Goal: Information Seeking & Learning: Learn about a topic

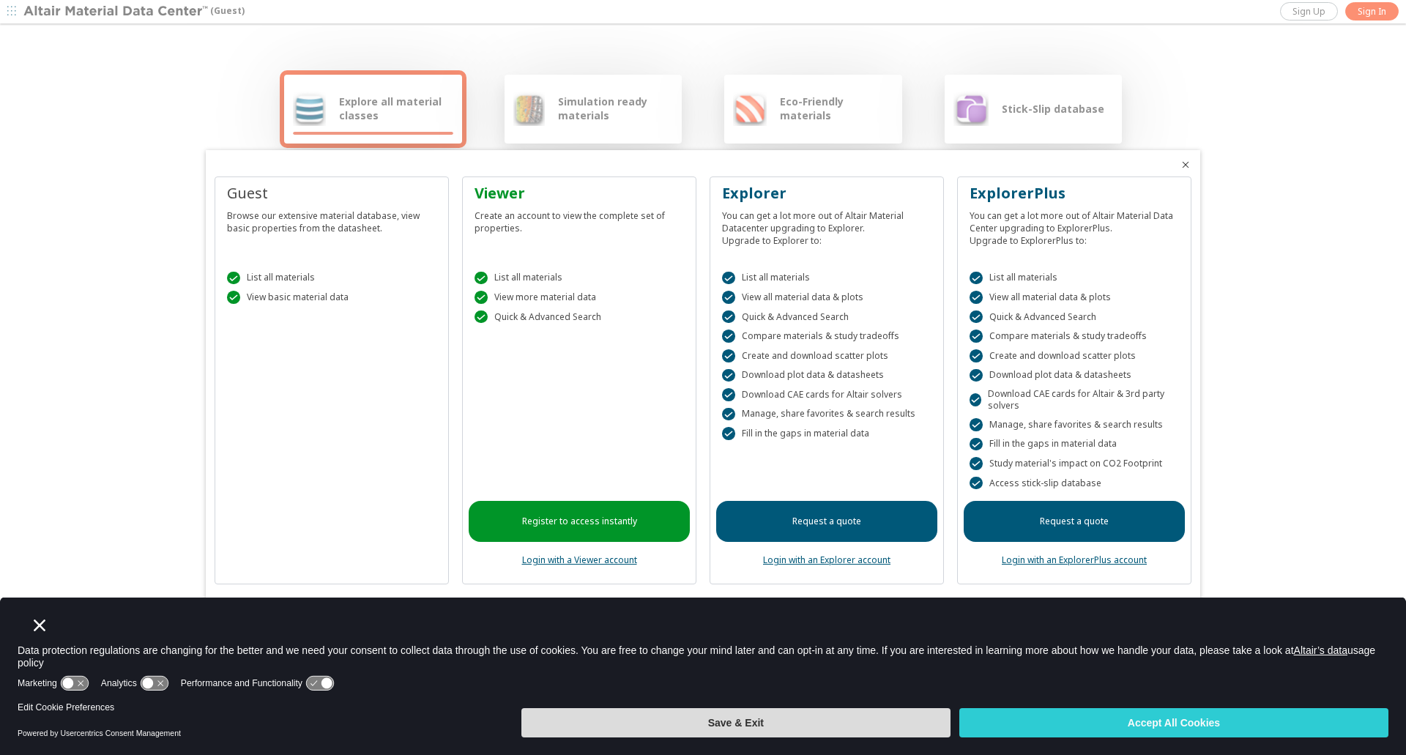
click at [855, 715] on button "Save & Exit" at bounding box center [735, 722] width 429 height 29
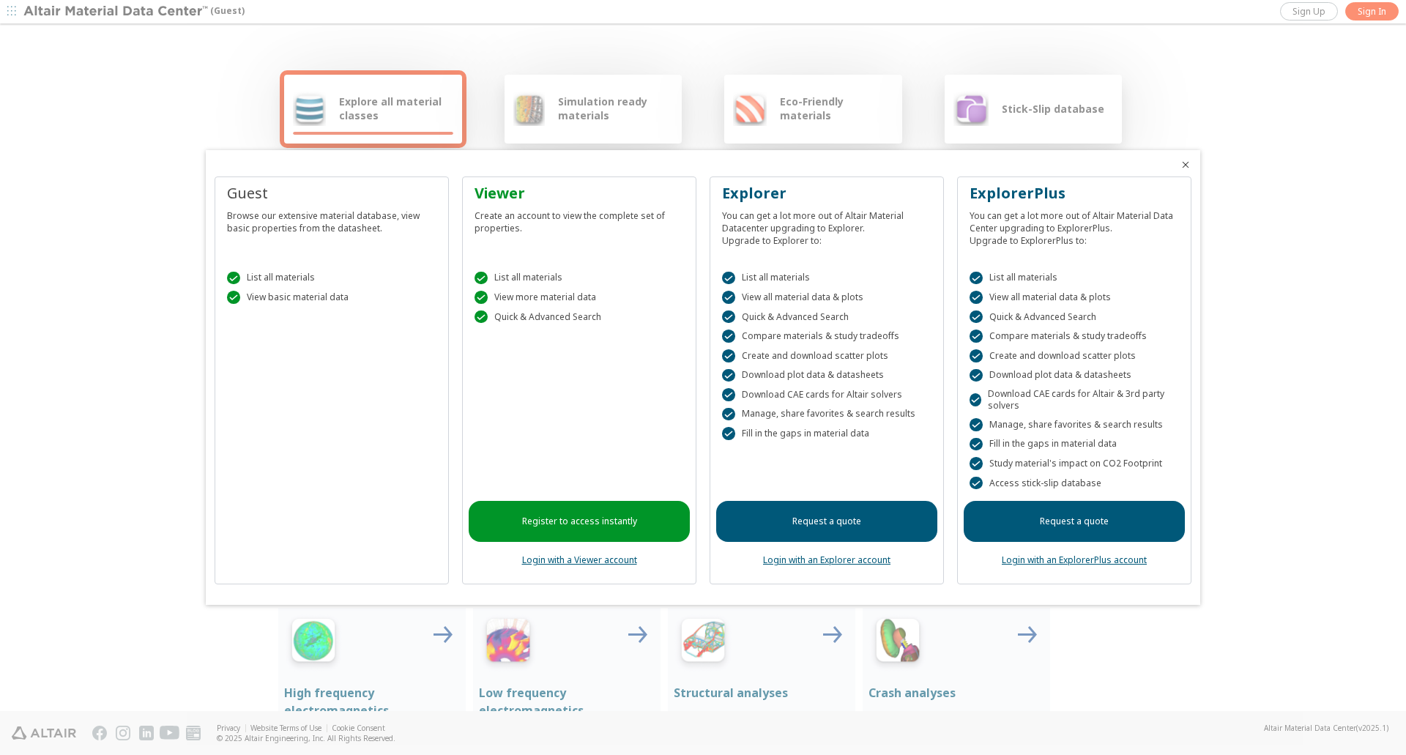
click at [291, 535] on div "Guest Browse our extensive material database, view basic properties from the da…" at bounding box center [332, 381] width 234 height 409
click at [254, 215] on div "Browse our extensive material database, view basic properties from the datashee…" at bounding box center [331, 219] width 209 height 31
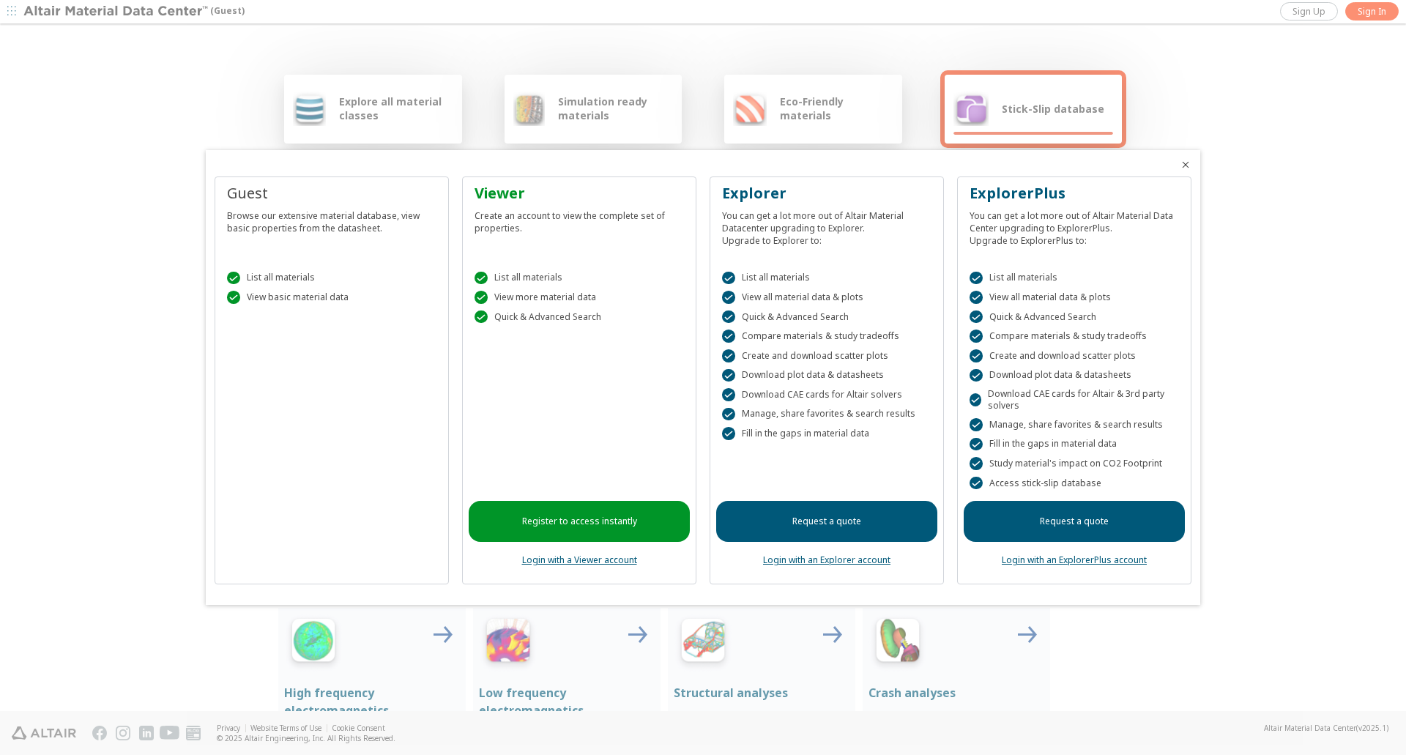
click at [592, 557] on link "Login with a Viewer account" at bounding box center [579, 560] width 115 height 12
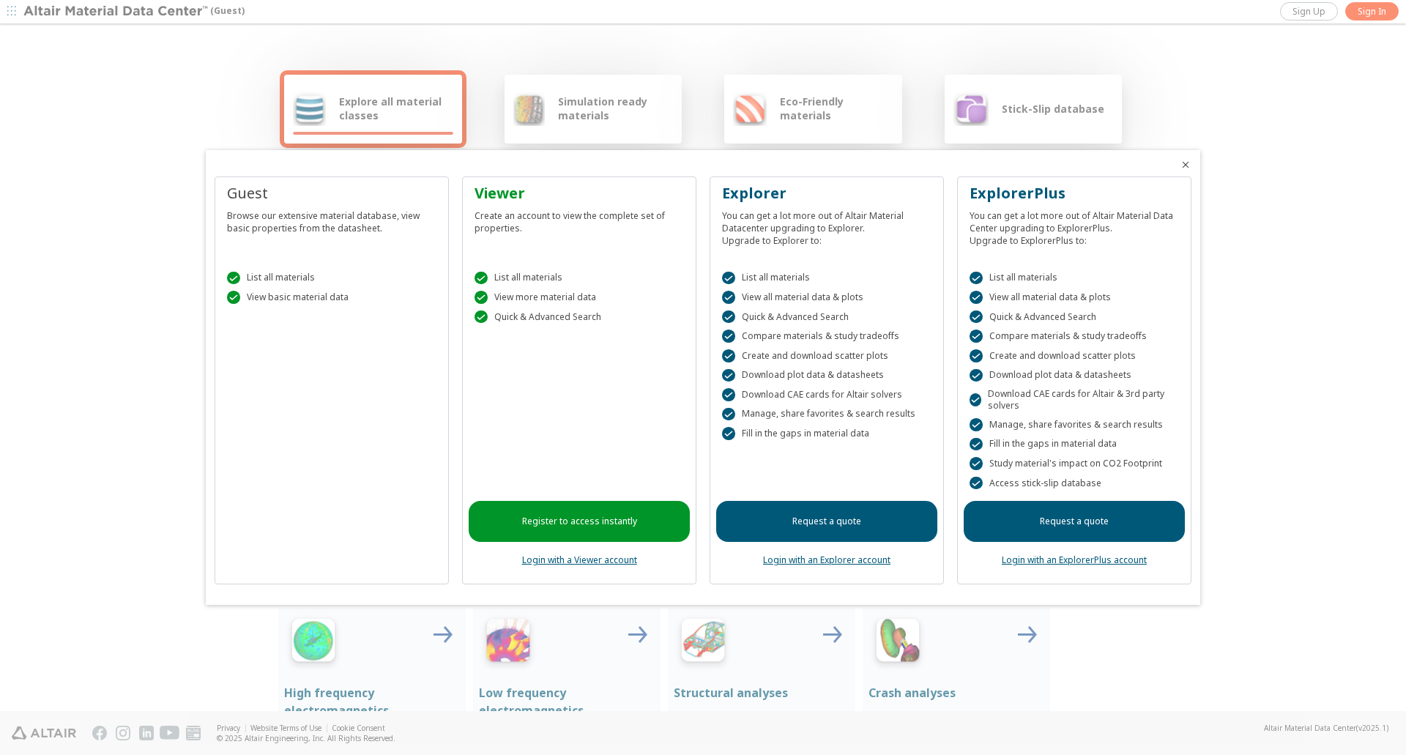
click at [227, 280] on div "" at bounding box center [233, 278] width 13 height 13
click at [234, 313] on div " List all materials  View basic material data" at bounding box center [331, 284] width 221 height 62
click at [248, 192] on div "Guest" at bounding box center [331, 193] width 209 height 21
click at [365, 105] on div at bounding box center [703, 377] width 1406 height 755
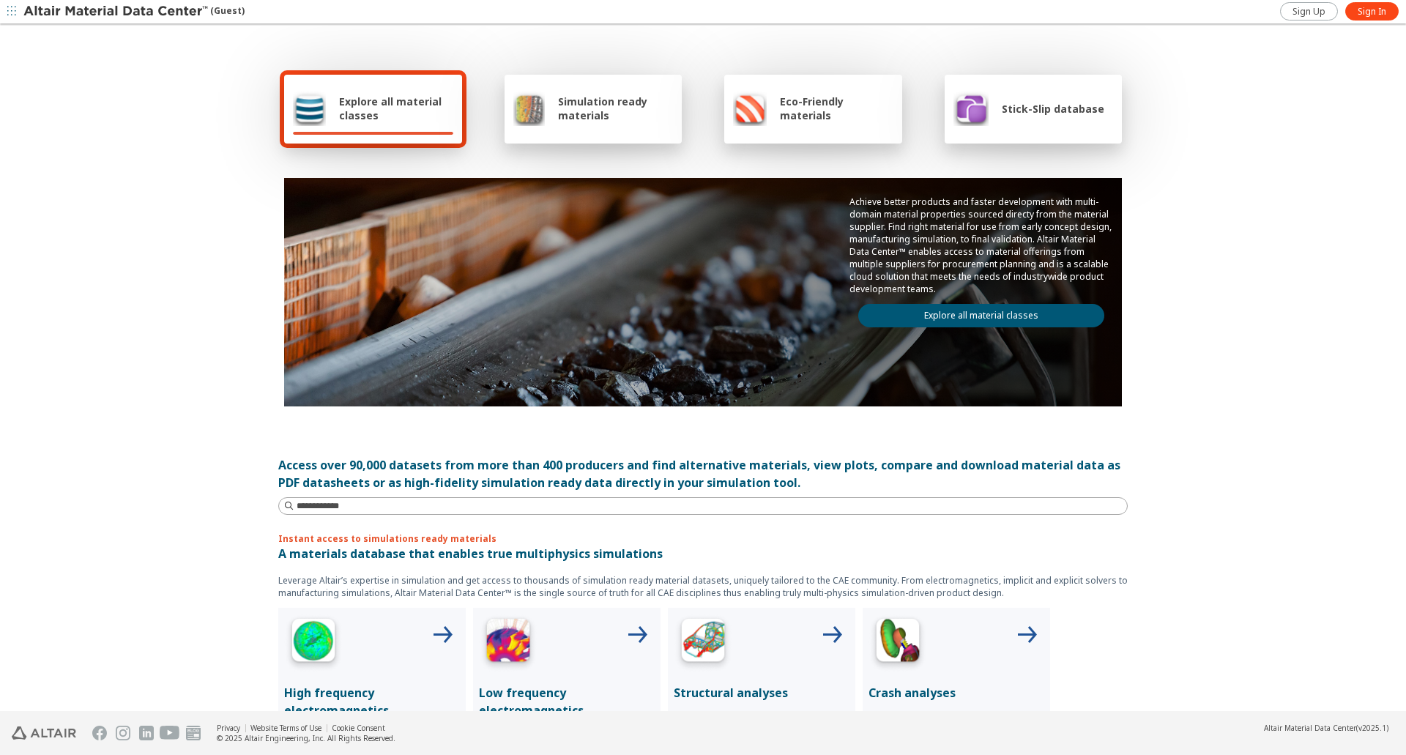
click at [592, 108] on span "Simulation ready materials" at bounding box center [615, 108] width 115 height 28
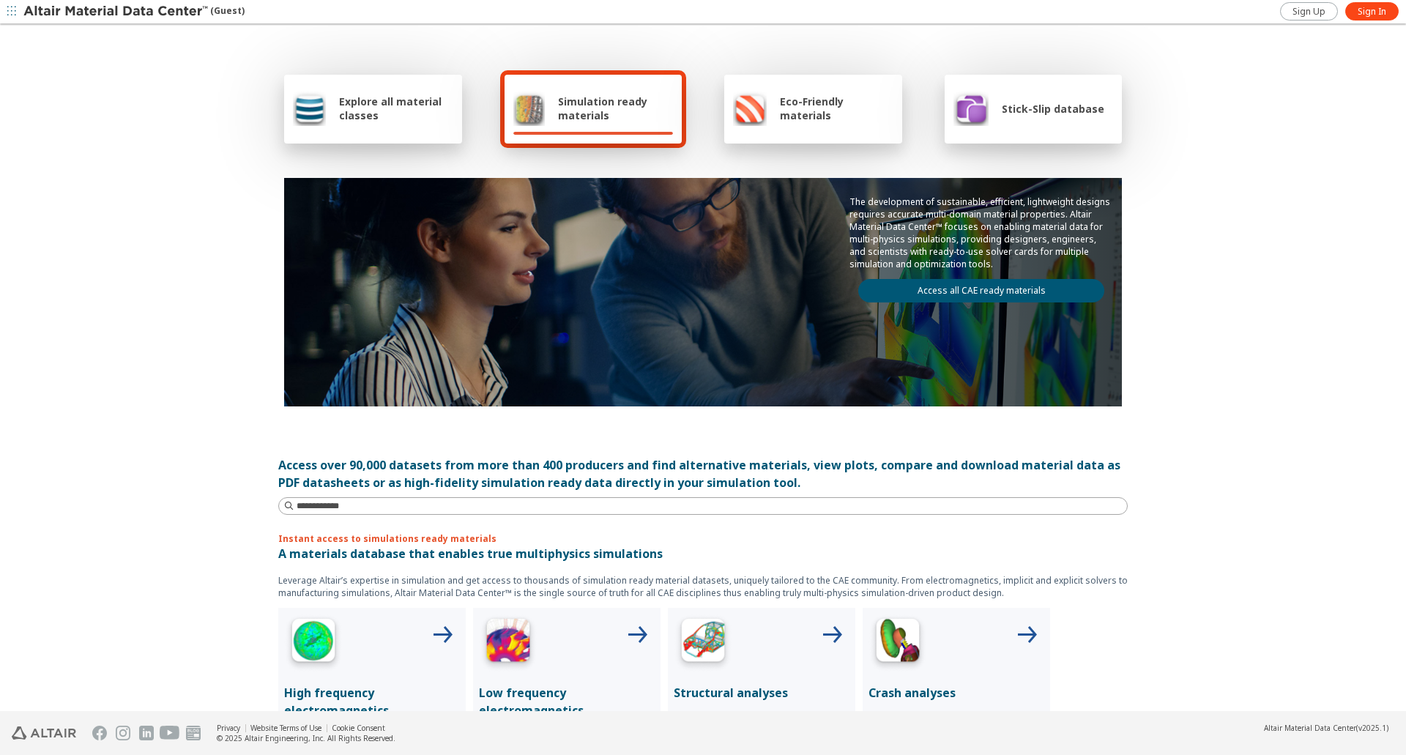
click at [330, 114] on div "Explore all material classes" at bounding box center [373, 108] width 160 height 35
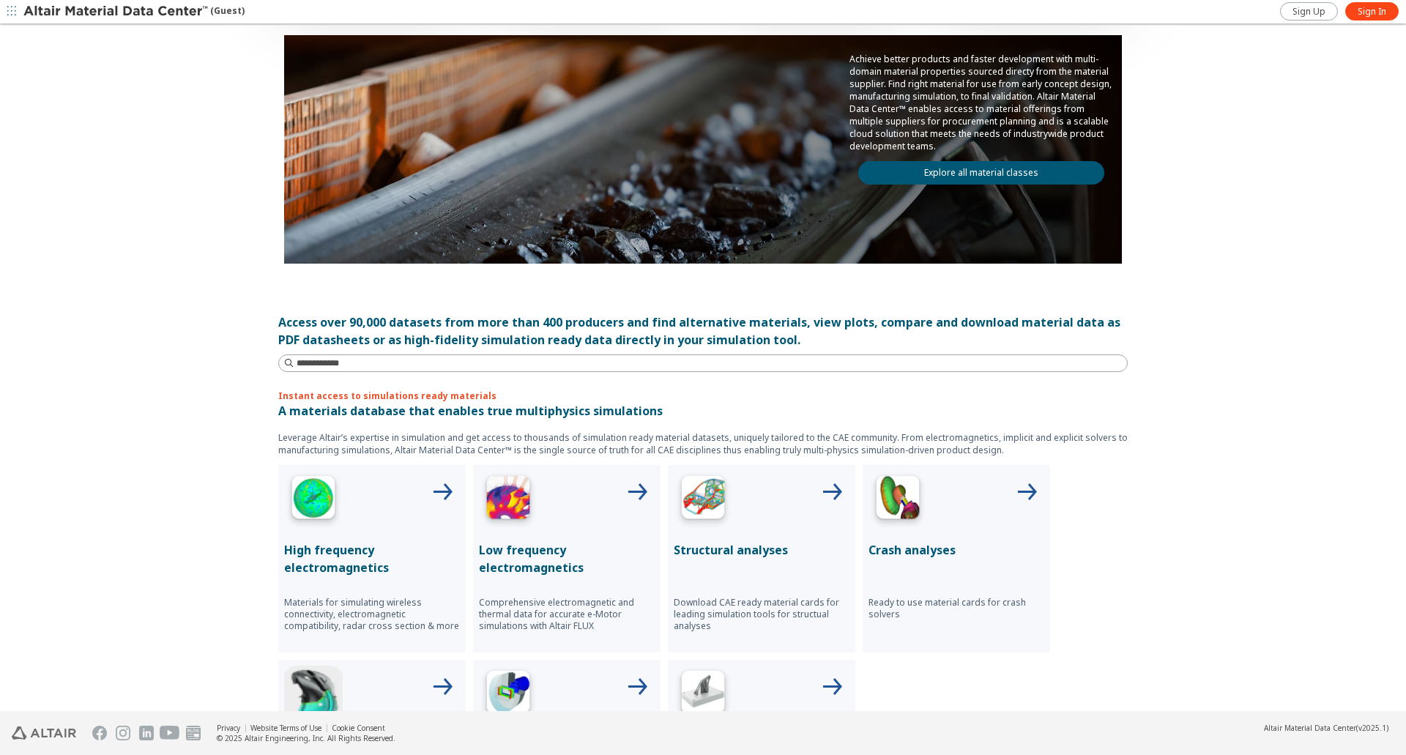
scroll to position [220, 0]
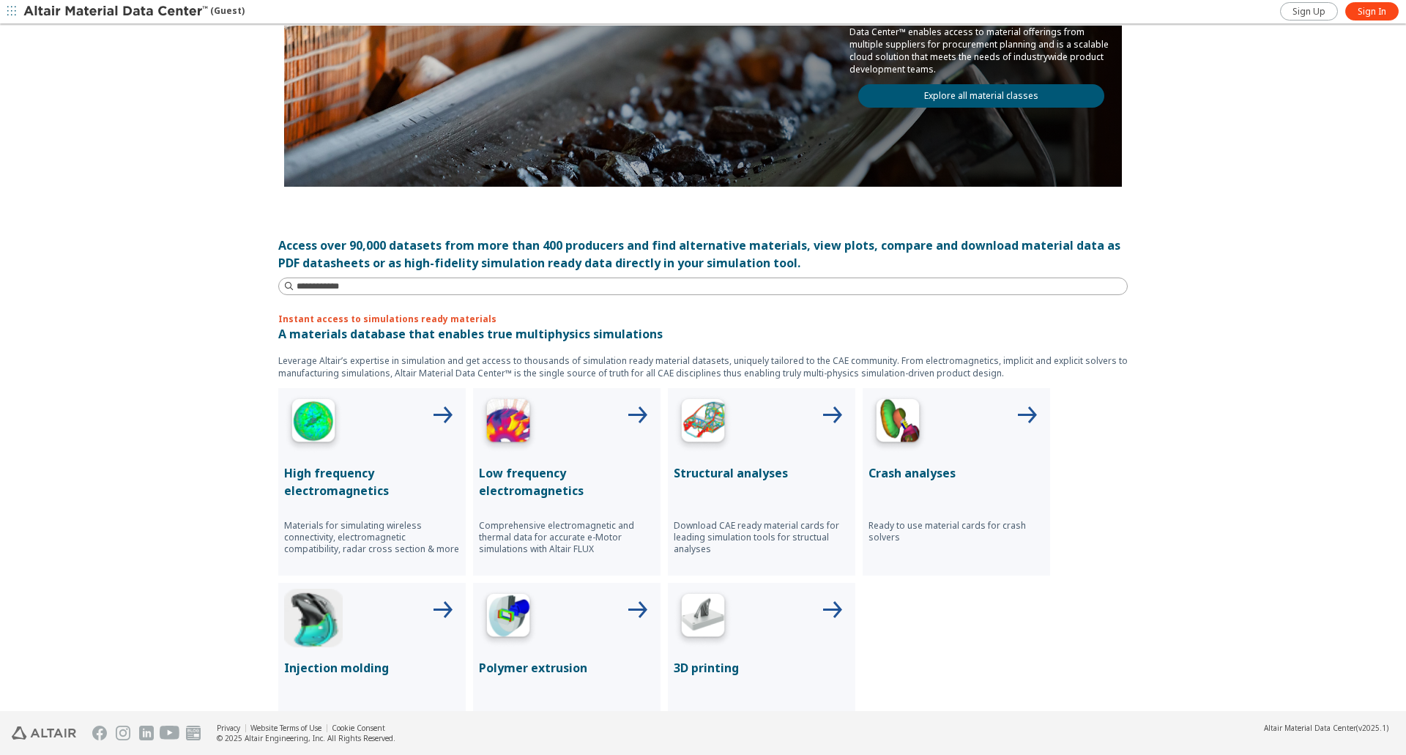
click at [313, 409] on img at bounding box center [313, 423] width 59 height 59
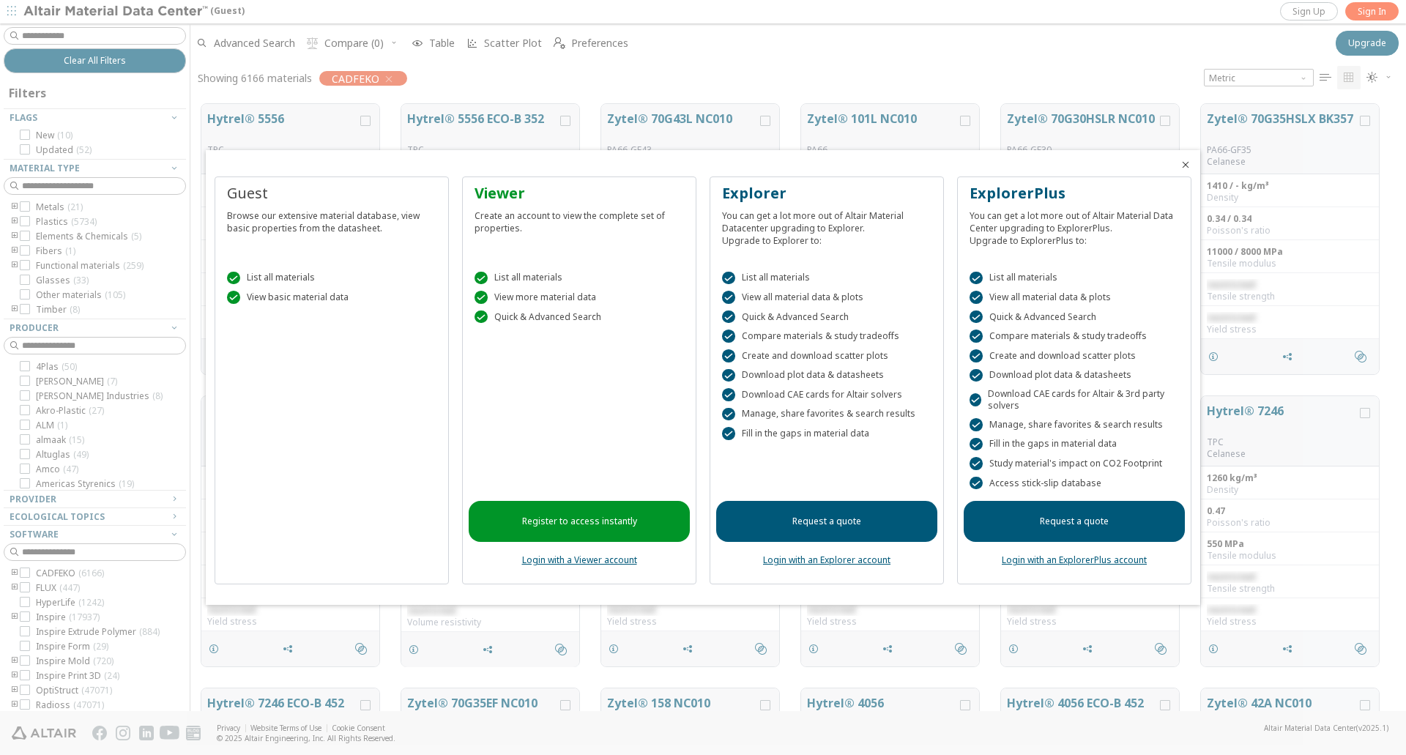
scroll to position [12, 12]
click at [782, 54] on div at bounding box center [703, 377] width 1406 height 755
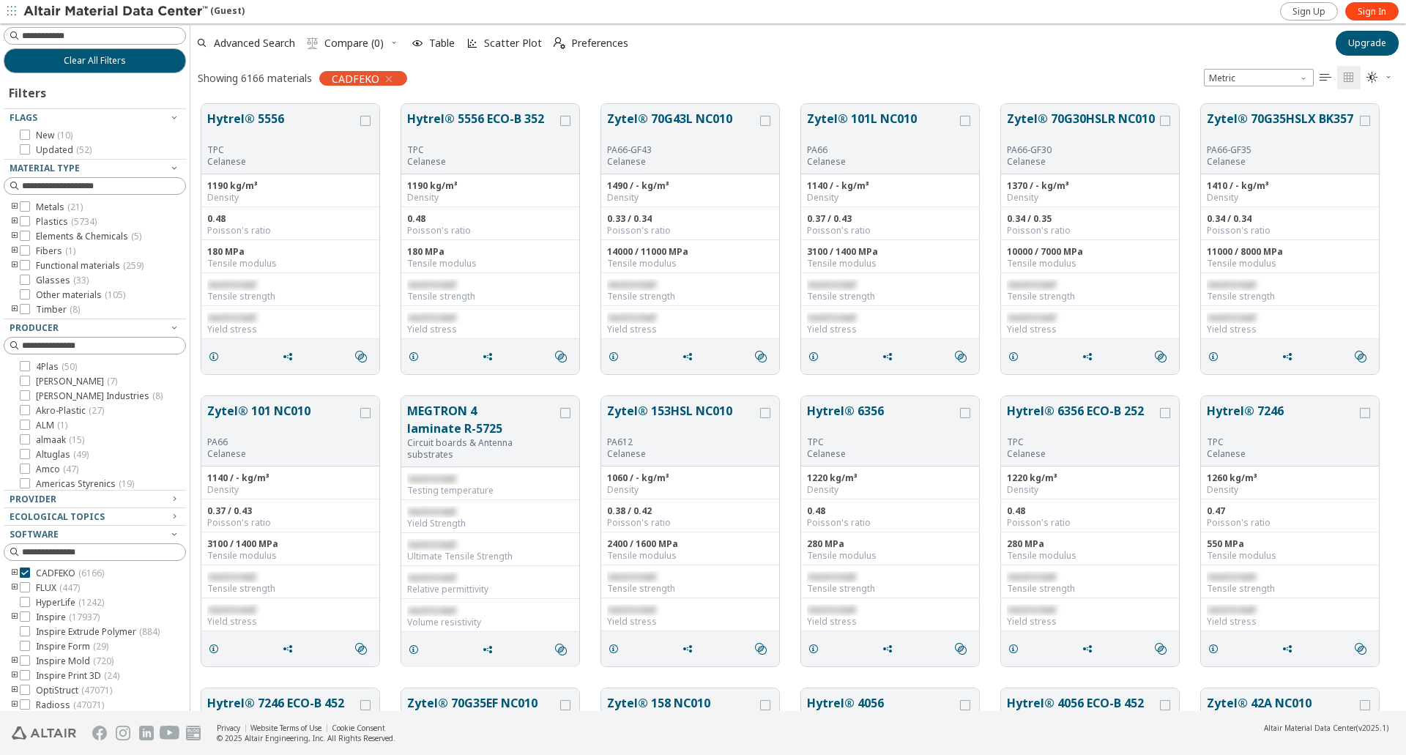
click at [386, 79] on icon "button" at bounding box center [389, 79] width 12 height 12
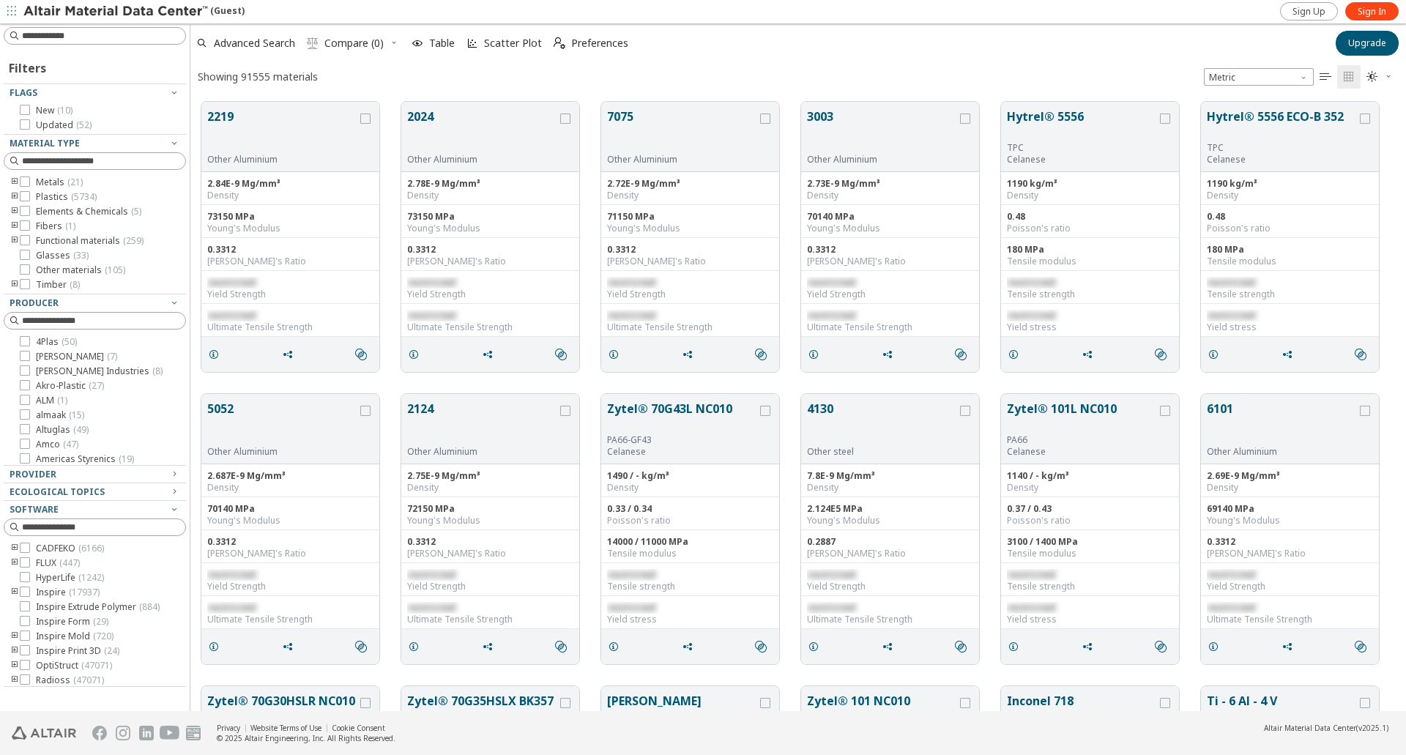
scroll to position [609, 1205]
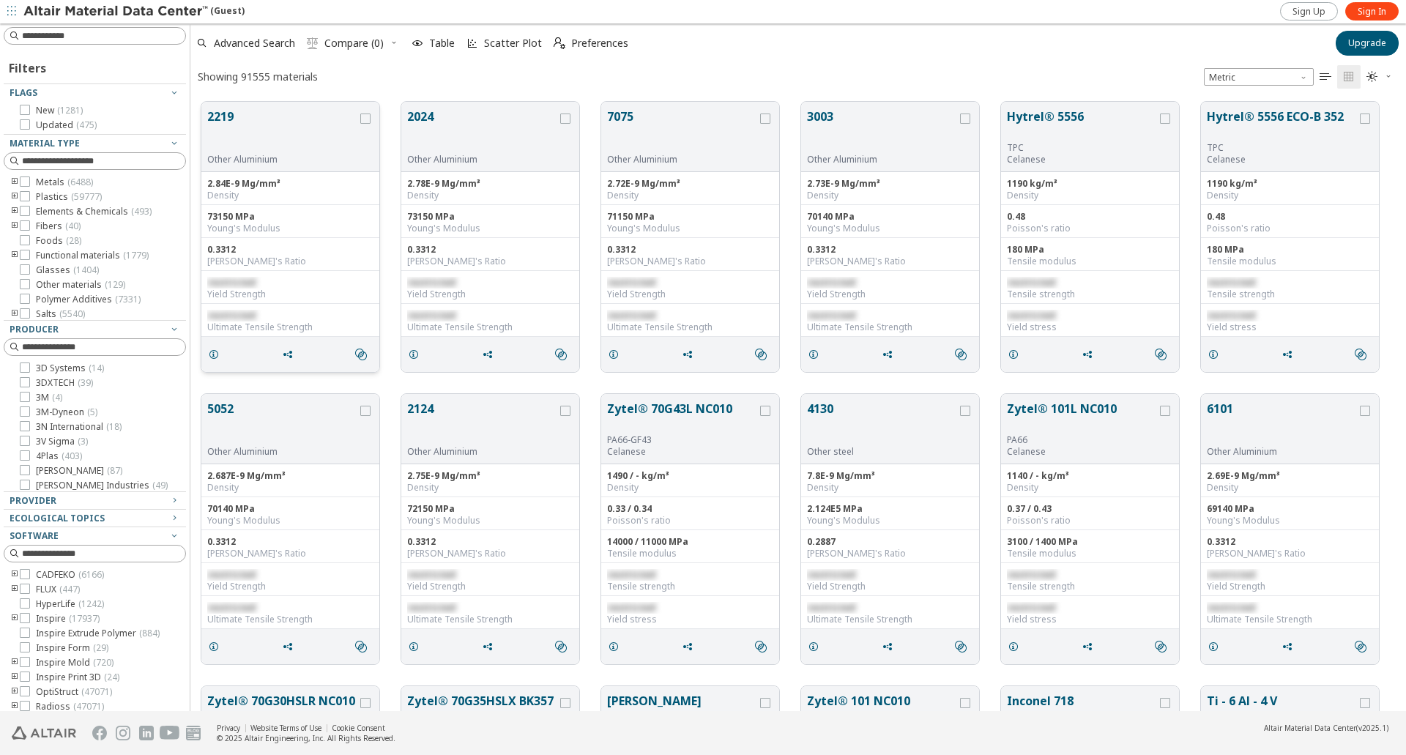
click at [240, 119] on button "2219" at bounding box center [282, 131] width 150 height 46
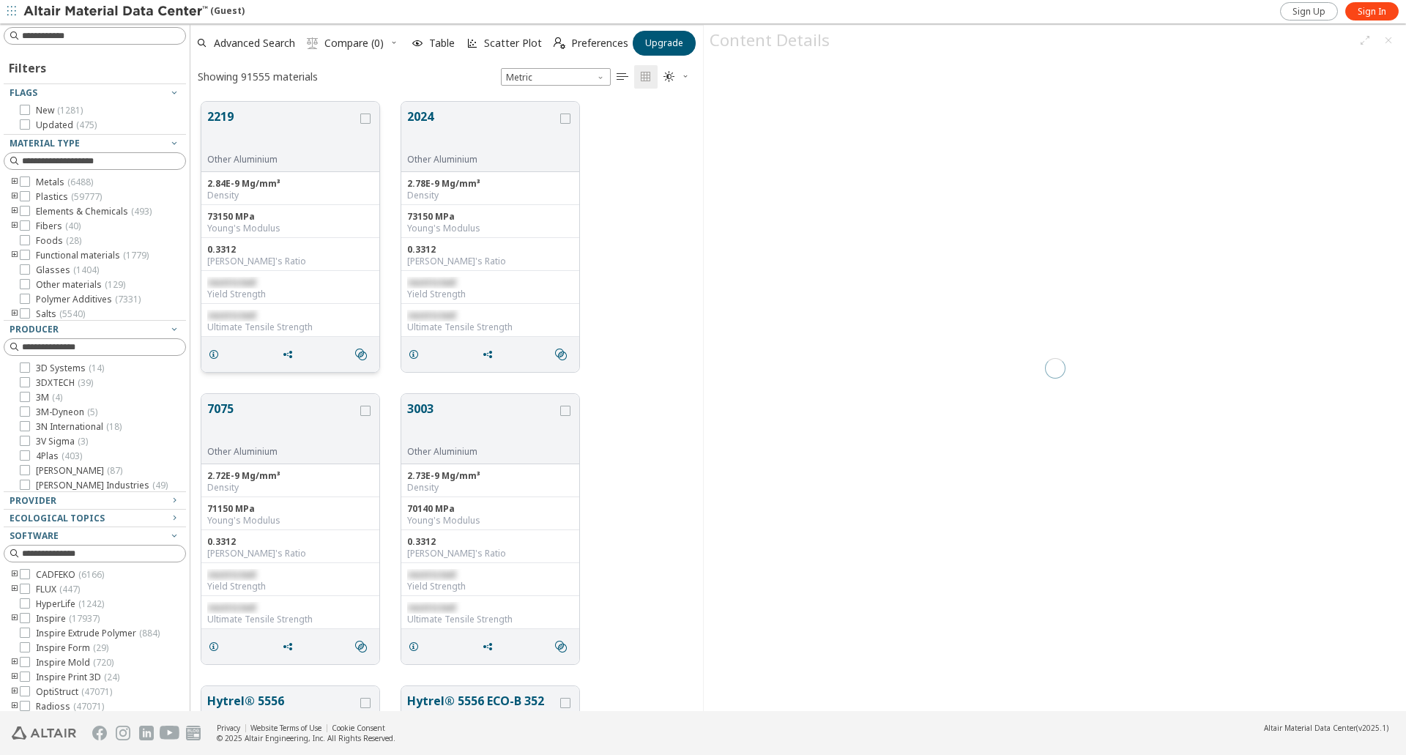
scroll to position [609, 502]
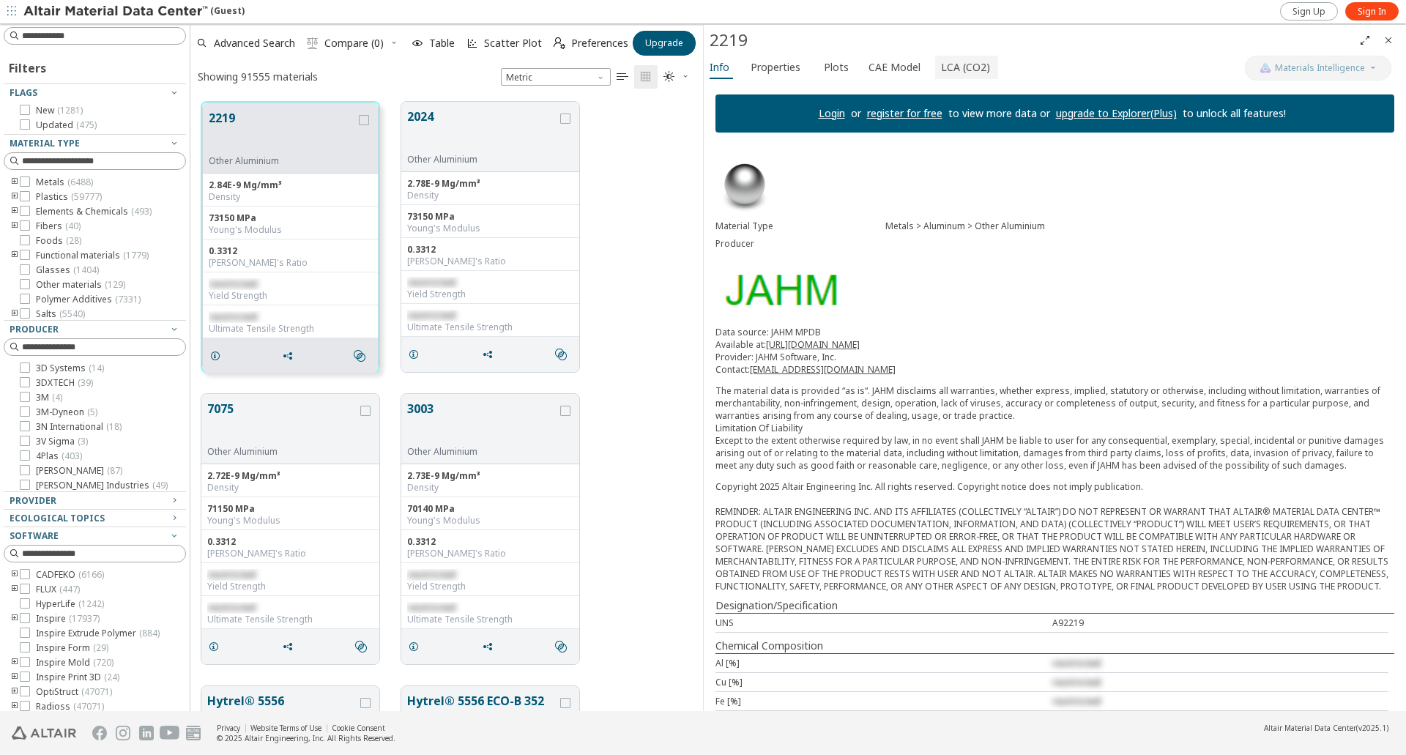
click at [945, 65] on span "LCA (CO2)" at bounding box center [965, 67] width 49 height 23
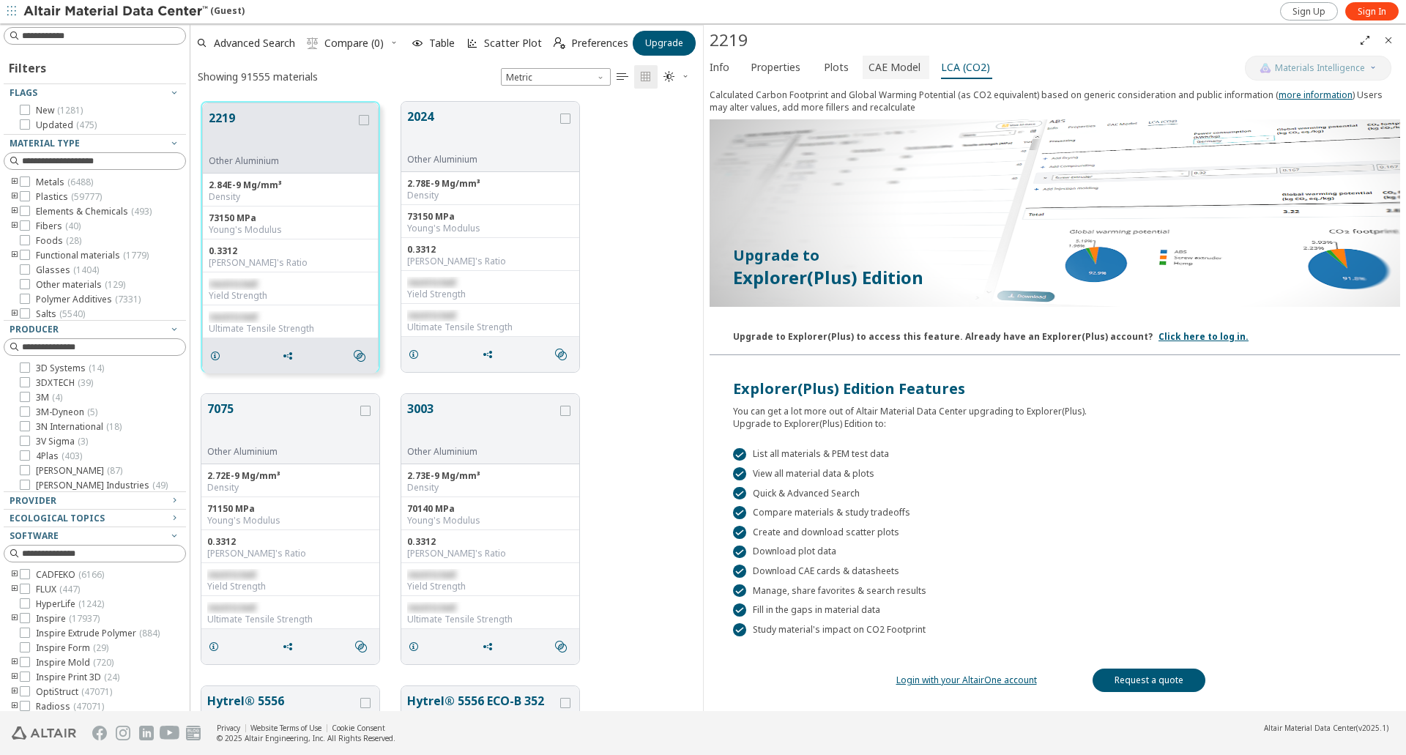
click at [883, 67] on span "CAE Model" at bounding box center [895, 67] width 52 height 23
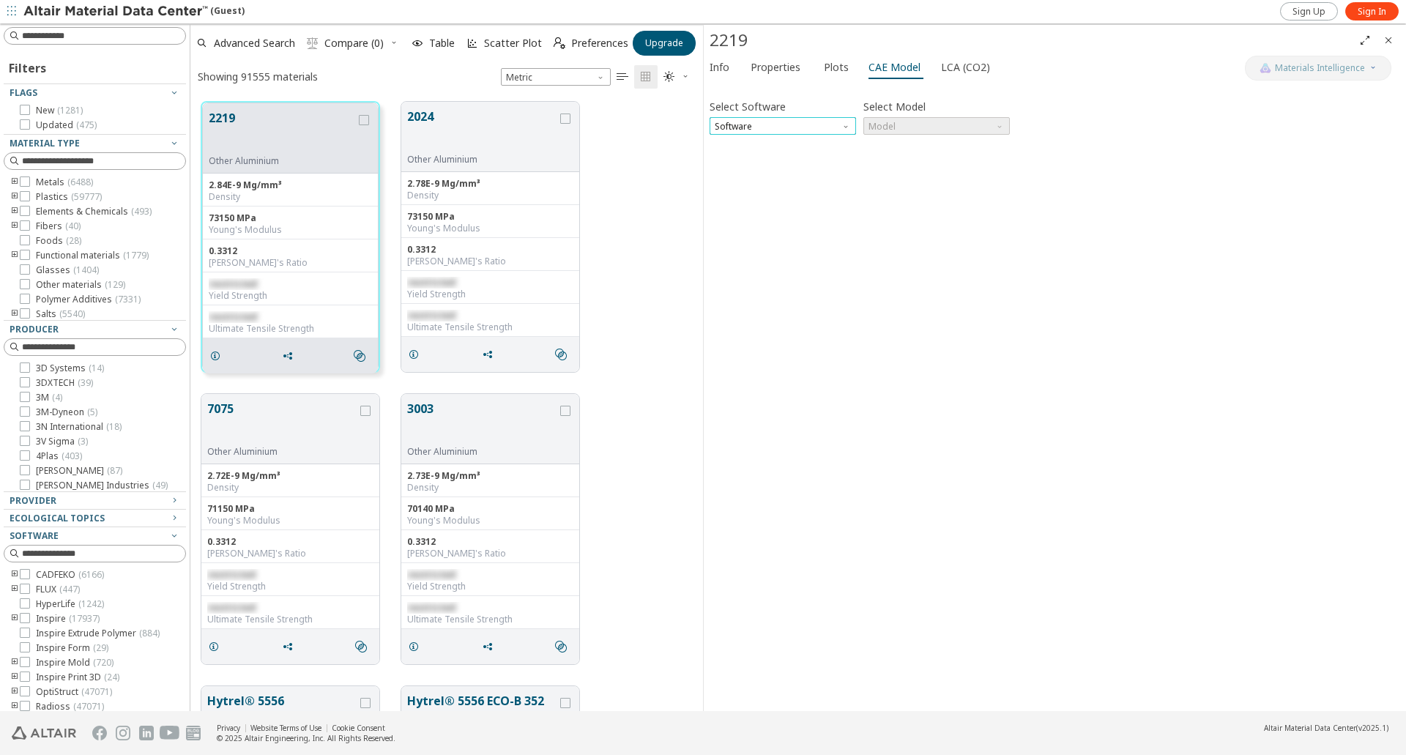
click at [797, 133] on span "Software" at bounding box center [783, 126] width 146 height 18
click at [760, 201] on span "SimLab" at bounding box center [783, 197] width 135 height 10
click at [892, 133] on span "Model" at bounding box center [937, 126] width 146 height 18
click at [898, 155] on button "Plastic" at bounding box center [937, 161] width 146 height 18
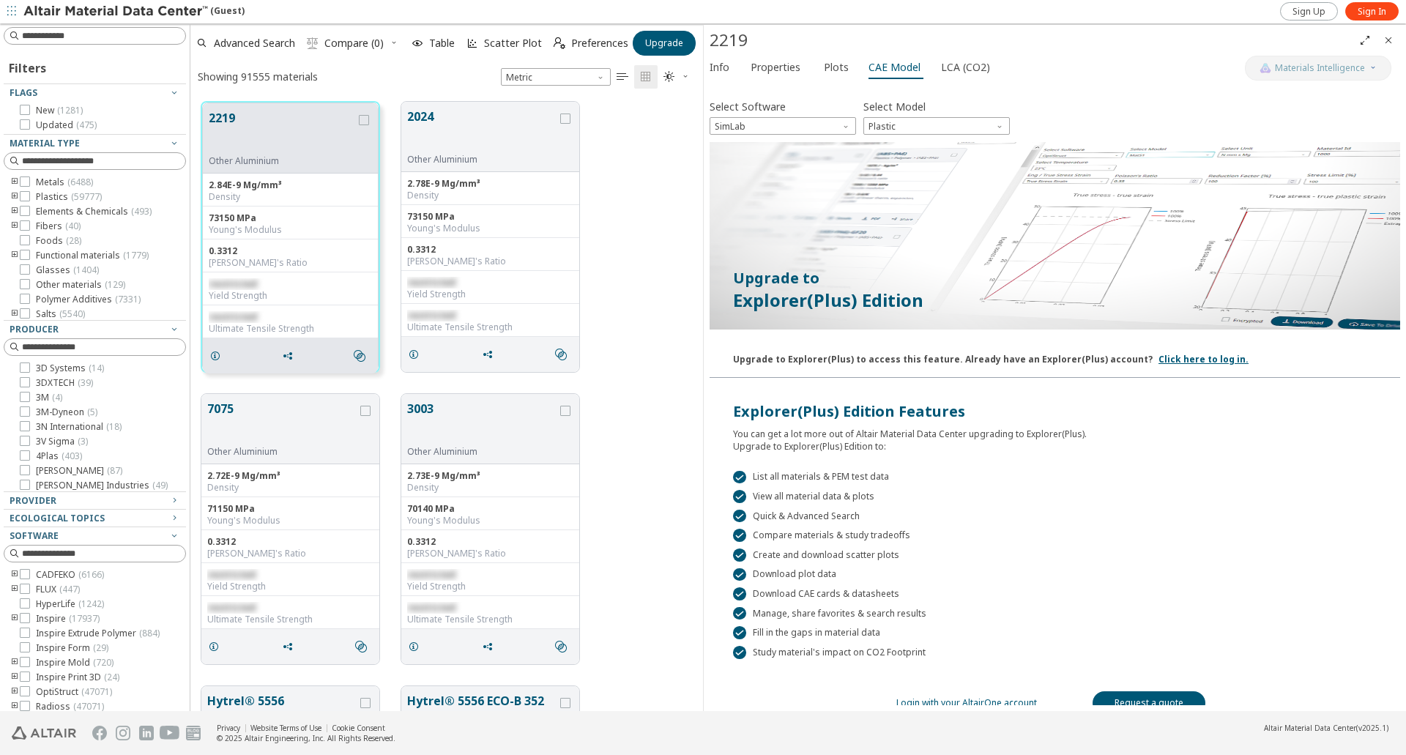
click at [54, 6] on img at bounding box center [116, 11] width 187 height 15
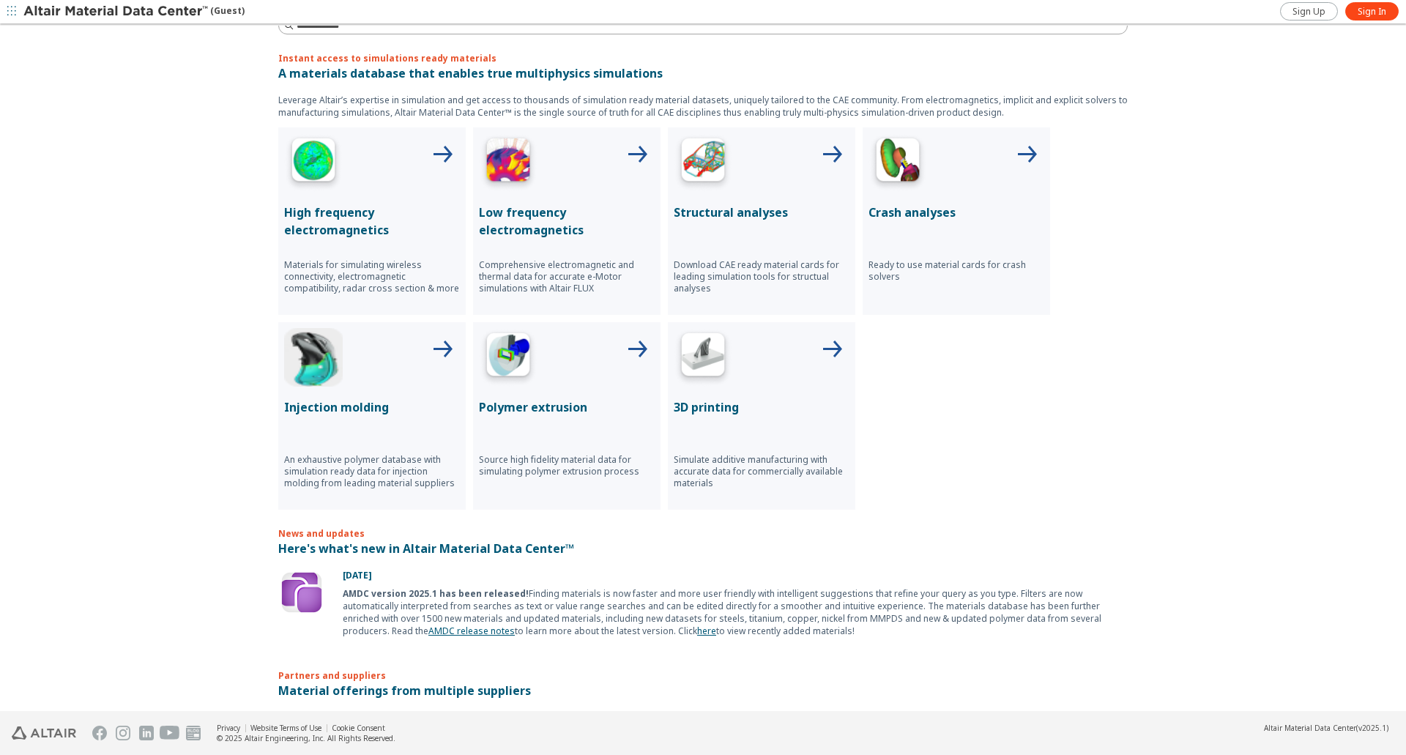
scroll to position [476, 0]
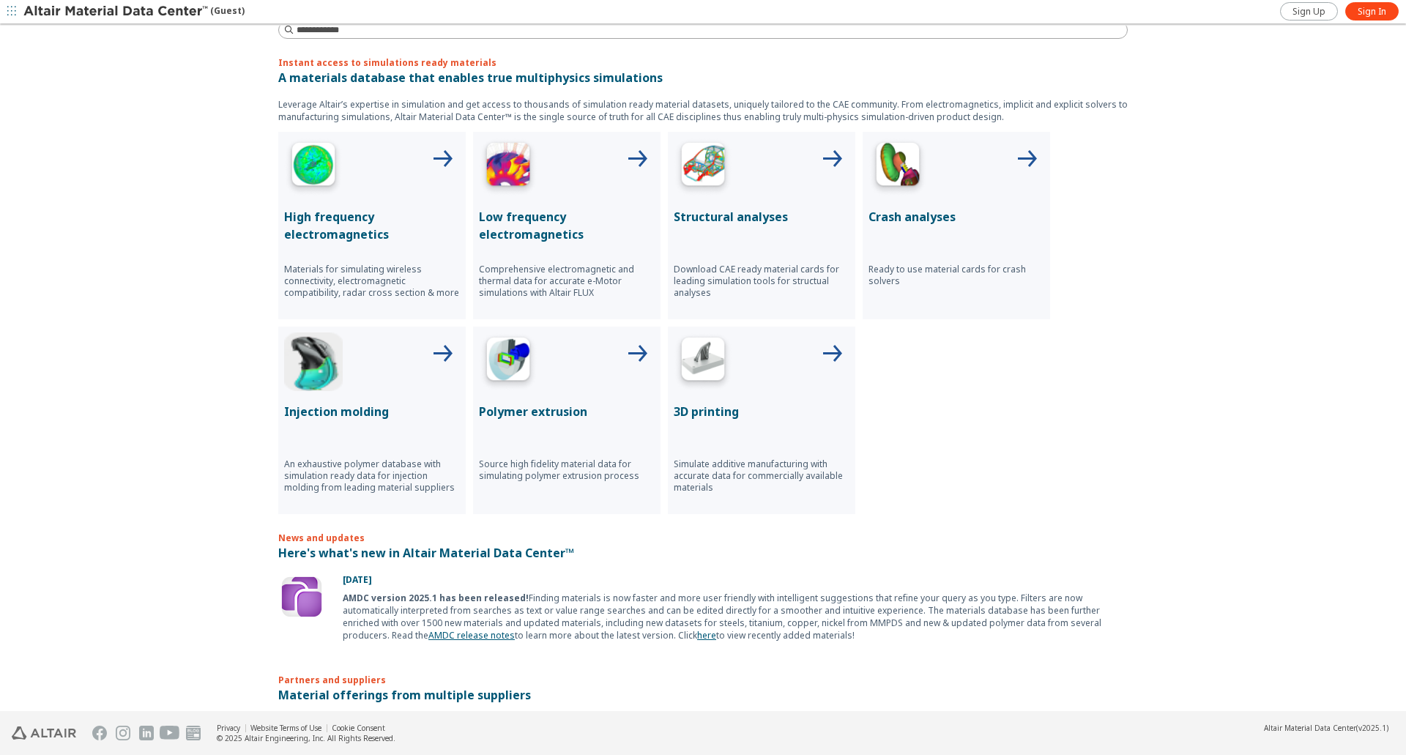
click at [707, 415] on p "3D printing" at bounding box center [762, 412] width 176 height 18
